Goal: Information Seeking & Learning: Learn about a topic

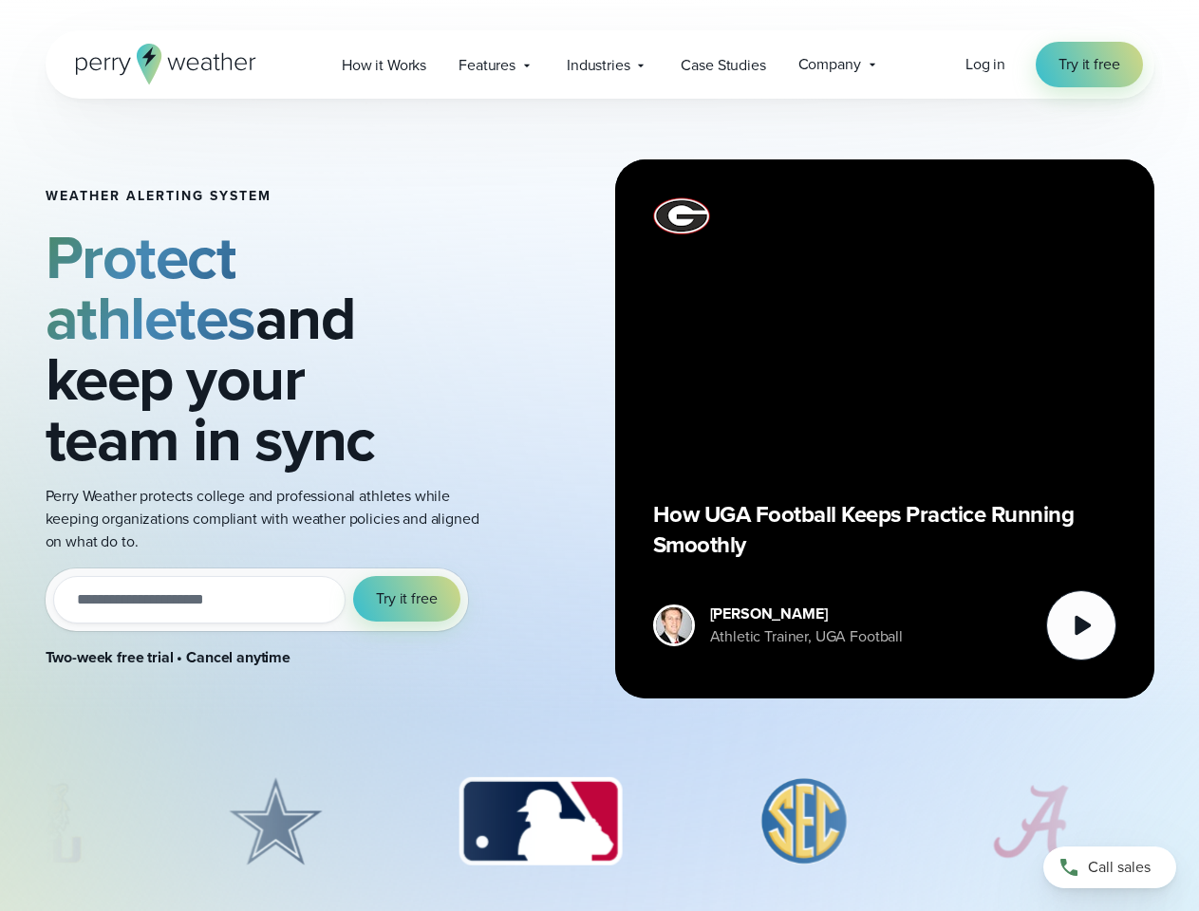
click at [599, 455] on div "Weather Alerting System Protect athletes and keep your team in sync Perry Weath…" at bounding box center [600, 429] width 1108 height 660
click at [599, 65] on span "Industries" at bounding box center [598, 65] width 63 height 23
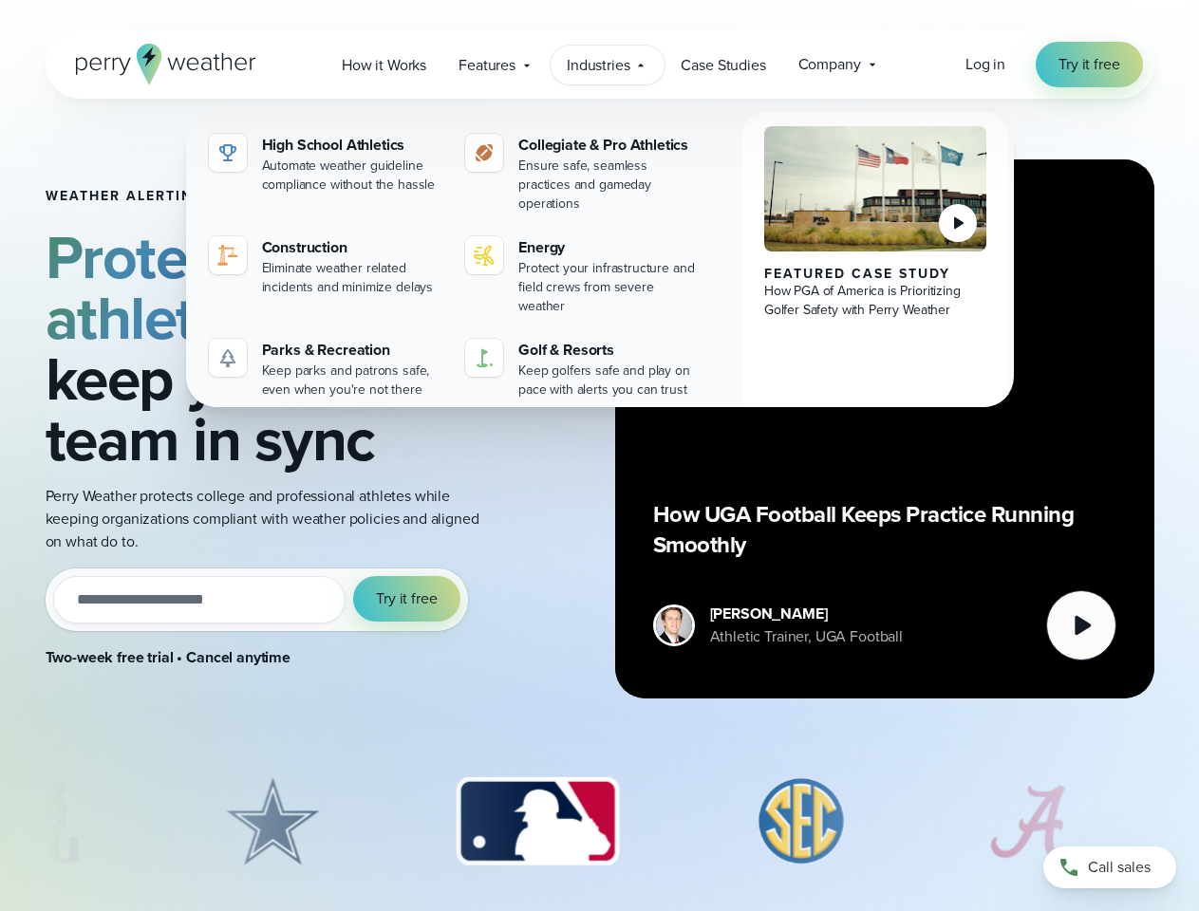
click at [256, 576] on input "email" at bounding box center [199, 599] width 293 height 47
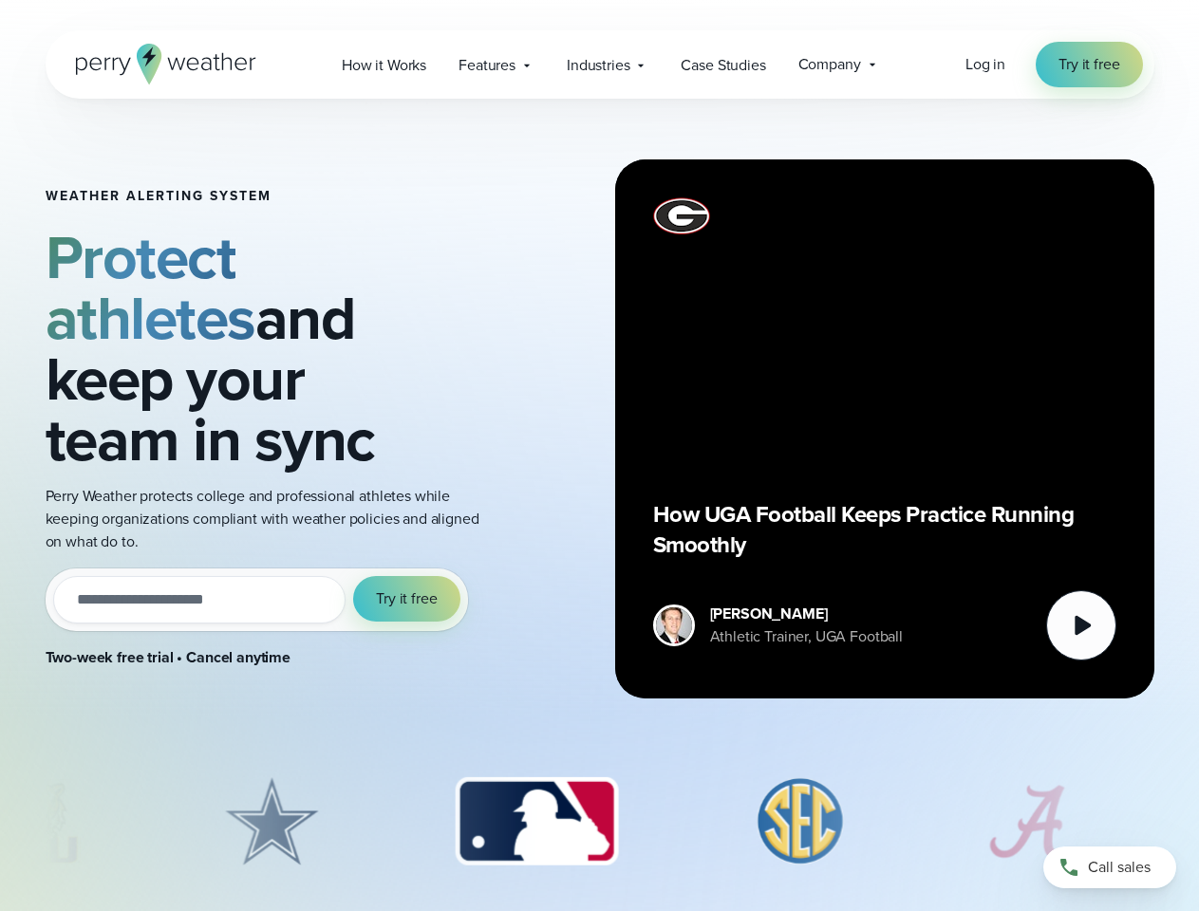
click at [407, 587] on span "Try it free" at bounding box center [406, 598] width 61 height 23
click at [884, 429] on div "How UGA Football Keeps Practice Running Smoothly" at bounding box center [884, 428] width 463 height 463
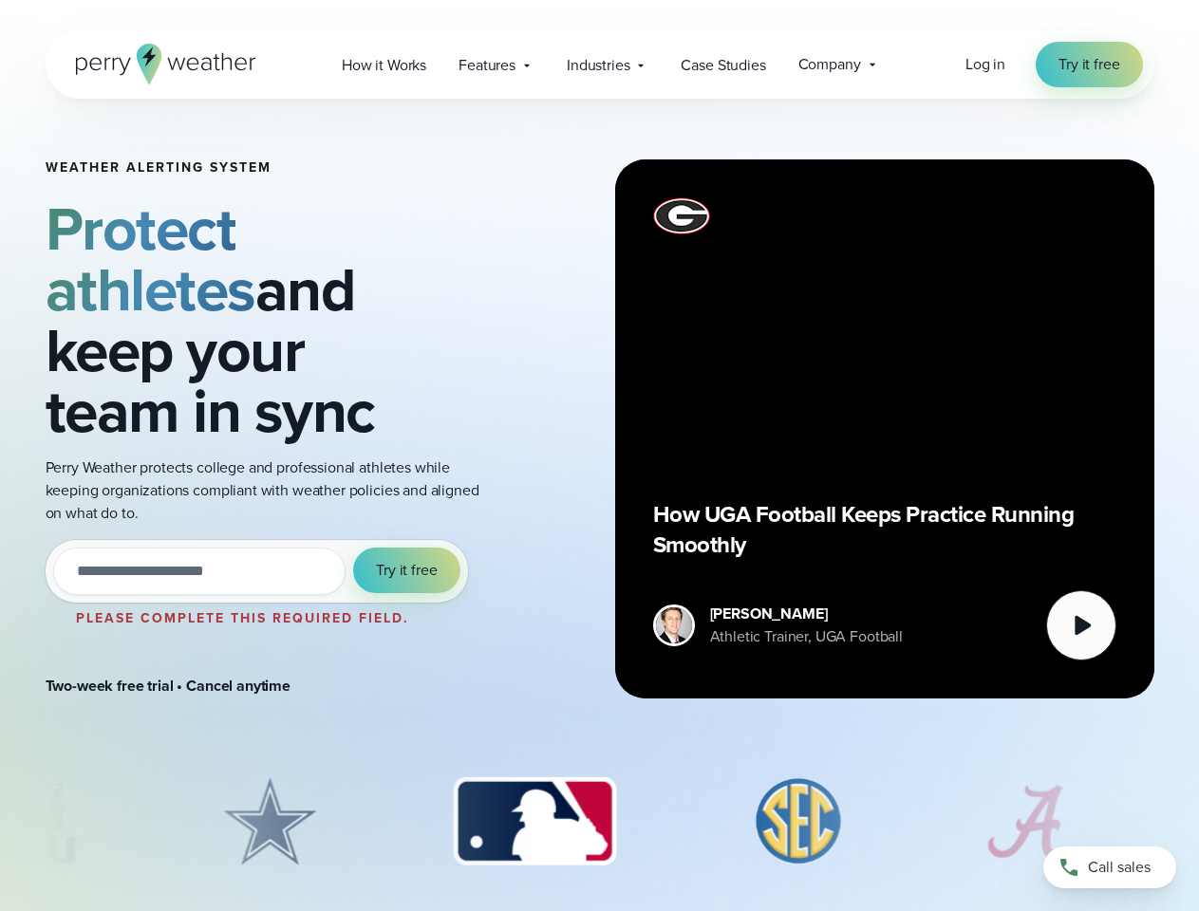
click at [1081, 625] on icon at bounding box center [1082, 626] width 16 height 20
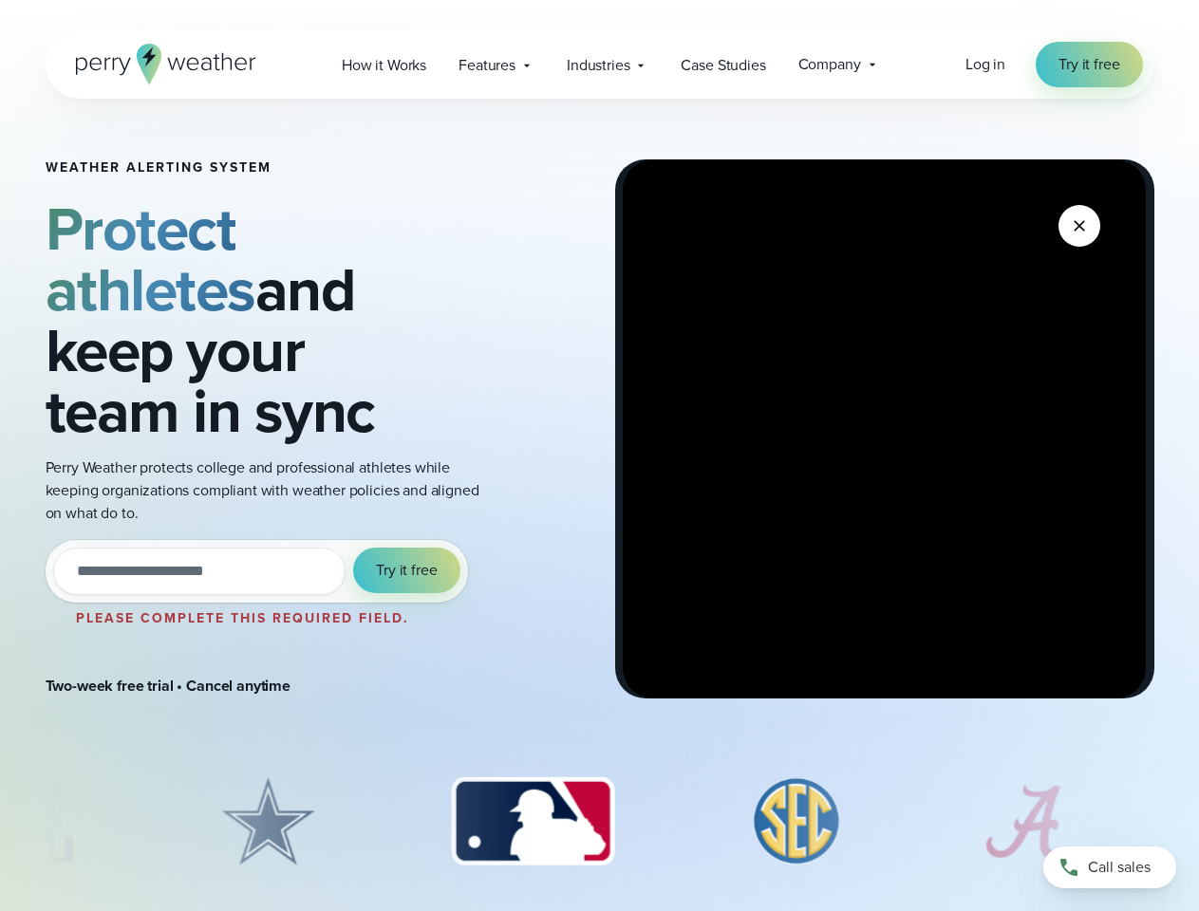
click at [600, 822] on img "3 of 8" at bounding box center [532, 821] width 200 height 95
click at [0, 822] on div at bounding box center [599, 826] width 1199 height 104
